Goal: Task Accomplishment & Management: Use online tool/utility

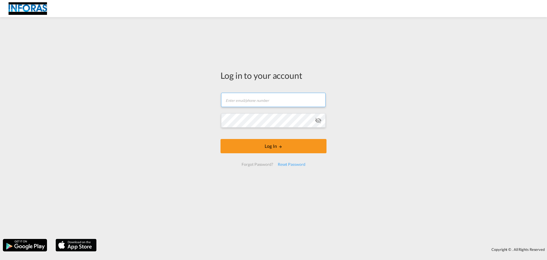
click at [252, 101] on input "text" at bounding box center [273, 100] width 105 height 14
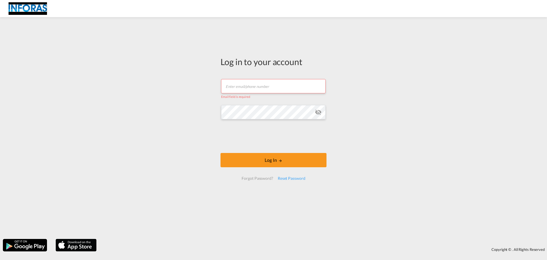
drag, startPoint x: 272, startPoint y: 78, endPoint x: 276, endPoint y: 83, distance: 6.4
click at [274, 79] on md-input-container "Email field is required" at bounding box center [273, 88] width 106 height 21
click at [276, 84] on input "text" at bounding box center [273, 86] width 105 height 14
paste input "[EMAIL_ADDRESS][DOMAIN_NAME]"
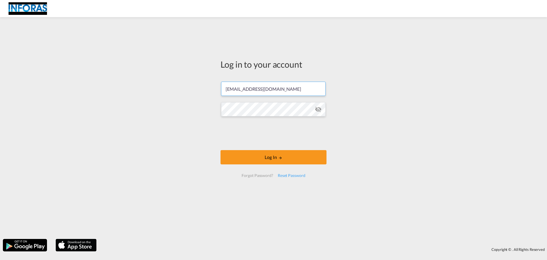
type input "[EMAIL_ADDRESS][DOMAIN_NAME]"
click at [220, 150] on button "Log In" at bounding box center [273, 157] width 106 height 14
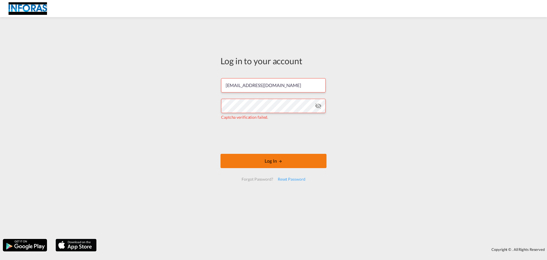
click at [242, 156] on button "Log In" at bounding box center [273, 161] width 106 height 14
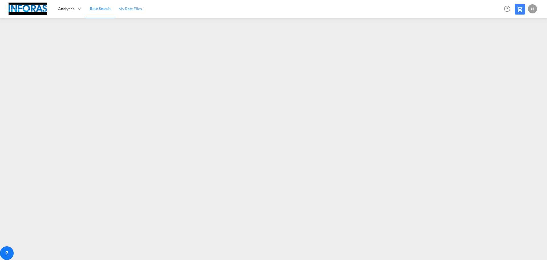
click at [136, 9] on span "My Rate Files" at bounding box center [130, 8] width 23 height 5
click at [99, 12] on link "Rate Search" at bounding box center [100, 9] width 28 height 19
click at [22, 8] on img at bounding box center [28, 9] width 38 height 13
click at [28, 10] on img at bounding box center [28, 9] width 38 height 13
click at [69, 7] on span "Analytics" at bounding box center [66, 9] width 16 height 6
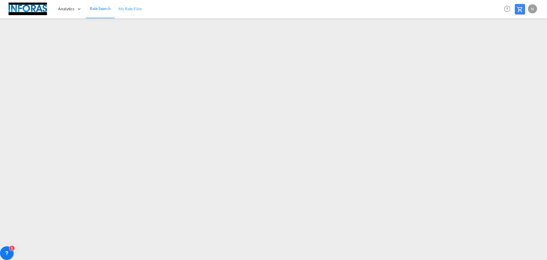
click at [126, 9] on span "My Rate Files" at bounding box center [130, 8] width 23 height 5
click at [95, 7] on span "Rate Search" at bounding box center [100, 8] width 21 height 5
click at [531, 8] on div "N" at bounding box center [532, 8] width 9 height 9
click at [519, 43] on button "Logout" at bounding box center [525, 43] width 37 height 11
